Goal: Transaction & Acquisition: Obtain resource

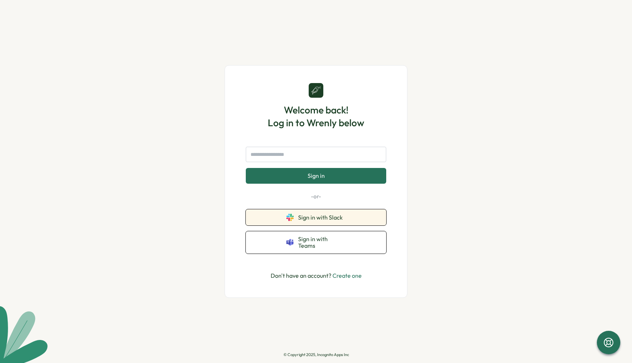
click at [311, 221] on span "Sign in with Slack" at bounding box center [322, 217] width 48 height 7
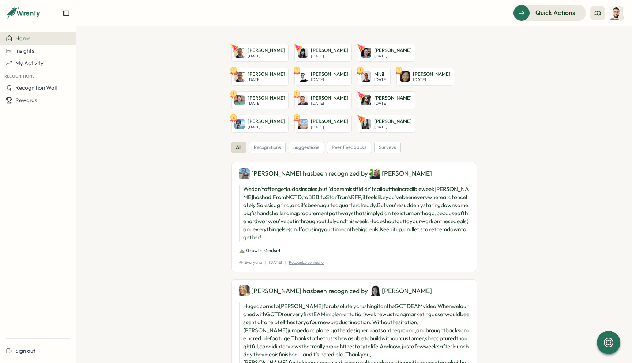
click at [619, 16] on icon at bounding box center [621, 18] width 4 height 6
click at [528, 14] on span "Quick Actions" at bounding box center [545, 13] width 40 height 10
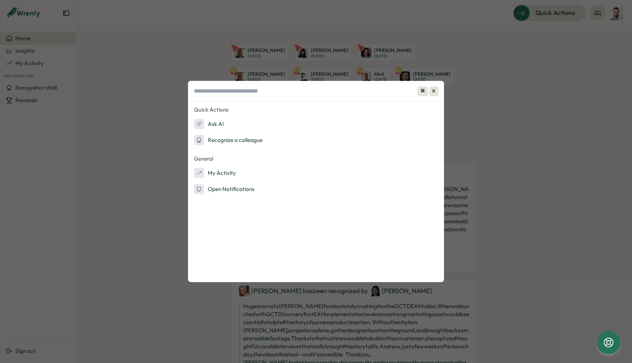
drag, startPoint x: 535, startPoint y: 59, endPoint x: 598, endPoint y: 3, distance: 84.5
click at [535, 59] on div "⌘ K Quick Actions Ask AI Recognize a colleague General My Activity Open Notific…" at bounding box center [316, 181] width 632 height 363
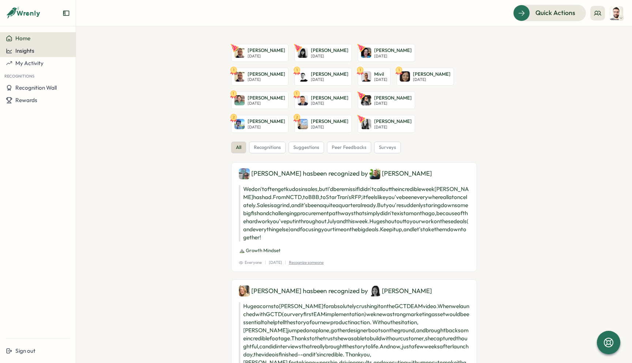
click at [33, 51] on span "Insights" at bounding box center [24, 50] width 19 height 7
click at [93, 57] on div "Reward Points" at bounding box center [96, 58] width 36 height 8
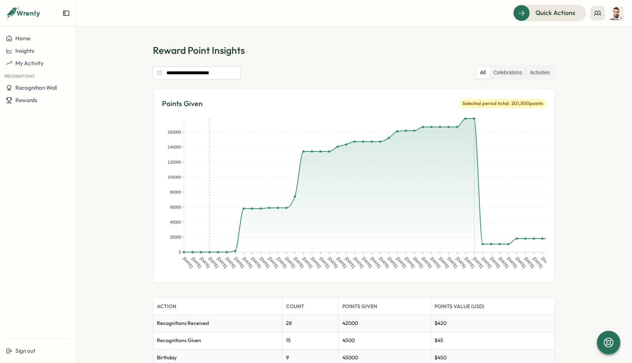
click at [122, 61] on section "**********" at bounding box center [354, 194] width 556 height 337
click at [30, 62] on span "My Activity" at bounding box center [29, 63] width 28 height 7
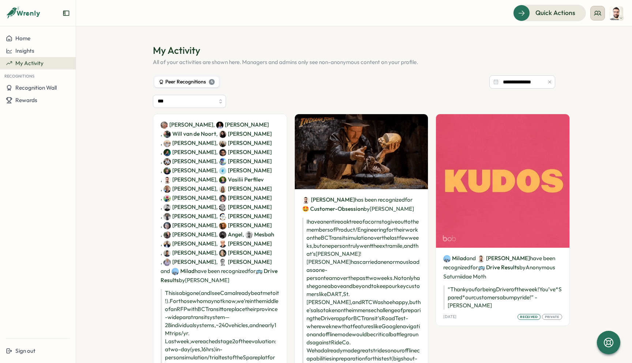
click at [599, 15] on icon at bounding box center [597, 13] width 7 height 7
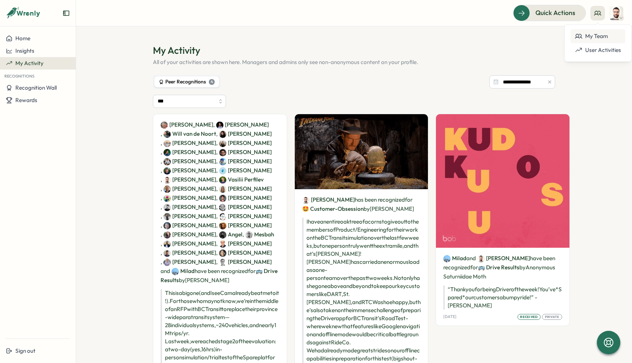
click at [588, 37] on div "My Team" at bounding box center [598, 36] width 46 height 8
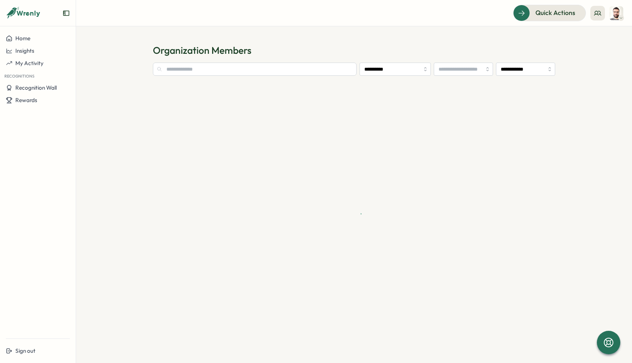
type input "**********"
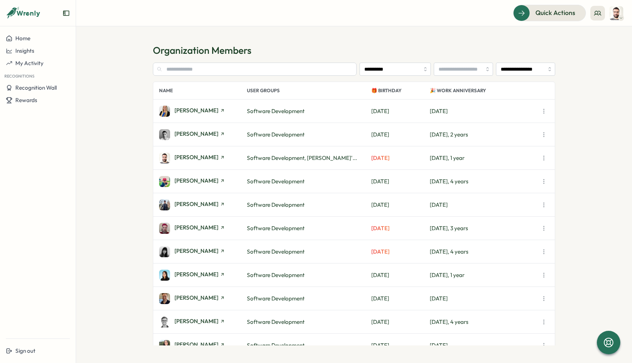
click at [511, 46] on h1 "Organization Members" at bounding box center [354, 50] width 402 height 13
click at [26, 101] on span "Rewards" at bounding box center [26, 100] width 22 height 7
click at [90, 97] on div "Redeem Rewards" at bounding box center [100, 100] width 44 height 8
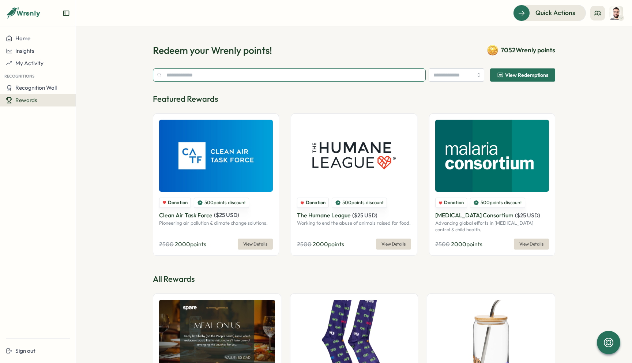
click at [177, 78] on input "text" at bounding box center [289, 74] width 273 height 13
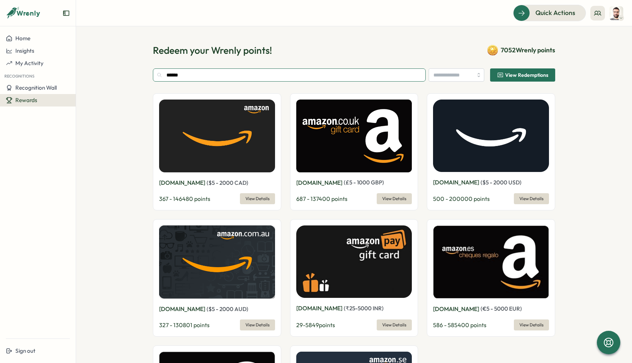
type input "******"
click at [202, 139] on img at bounding box center [217, 136] width 116 height 73
click at [251, 195] on span "View Details" at bounding box center [257, 199] width 24 height 10
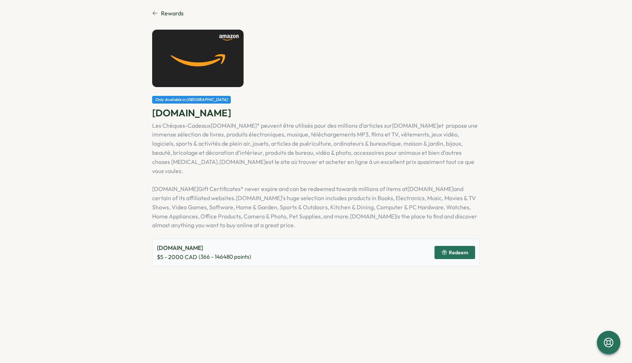
click at [447, 251] on rect "button" at bounding box center [444, 251] width 4 height 1
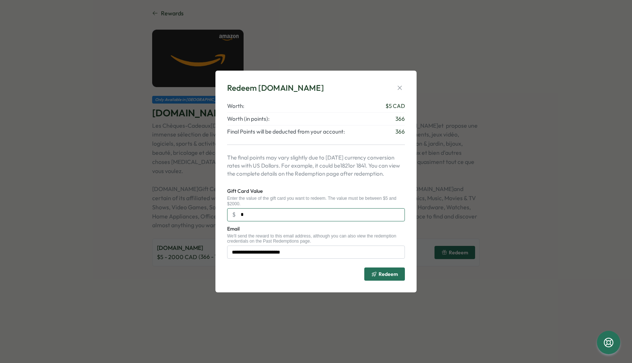
drag, startPoint x: 300, startPoint y: 218, endPoint x: 237, endPoint y: 217, distance: 62.9
click at [237, 217] on input "*" at bounding box center [316, 214] width 178 height 13
type input "***"
drag, startPoint x: 405, startPoint y: 90, endPoint x: 401, endPoint y: 90, distance: 4.0
click at [405, 90] on div "**********" at bounding box center [316, 181] width 184 height 204
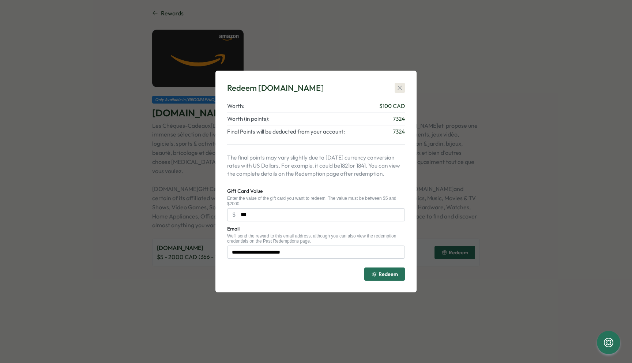
click at [398, 90] on icon "button" at bounding box center [399, 87] width 7 height 7
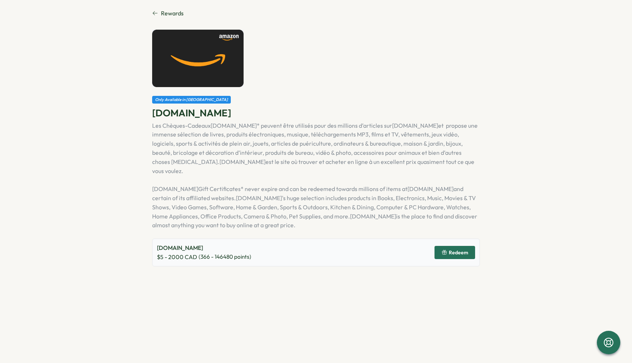
click at [383, 108] on p "[DOMAIN_NAME]" at bounding box center [316, 112] width 328 height 13
